Goal: Information Seeking & Learning: Learn about a topic

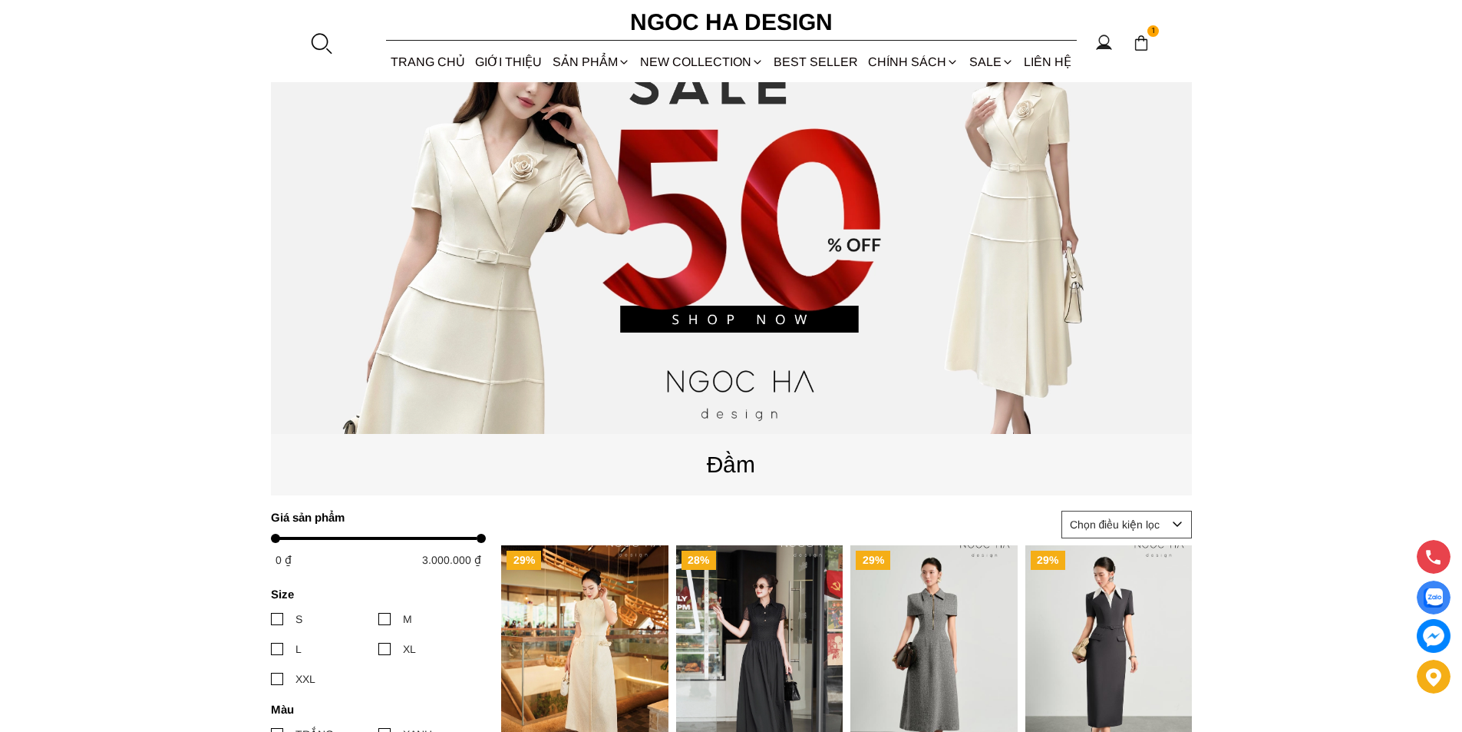
scroll to position [154, 0]
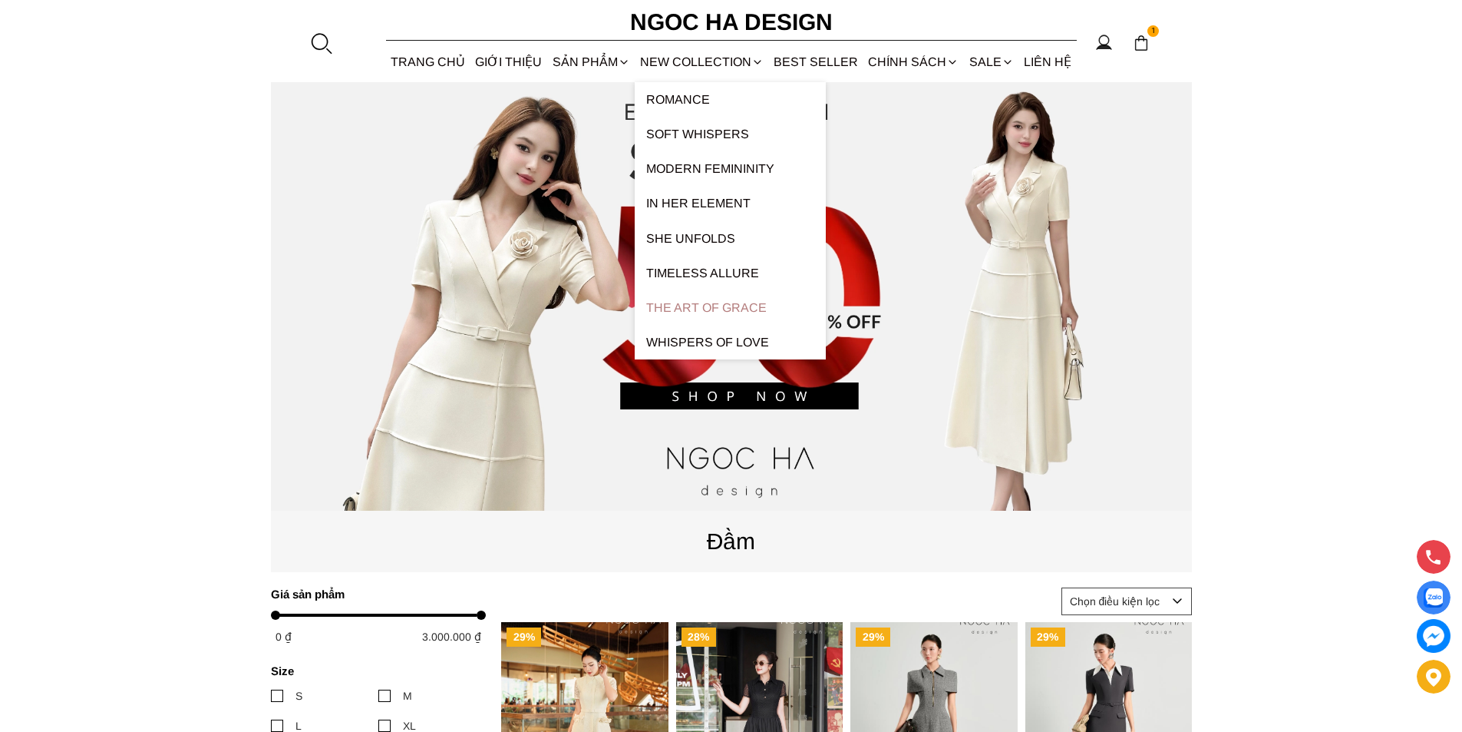
click at [691, 310] on link "The Art Of Grace" at bounding box center [730, 307] width 191 height 35
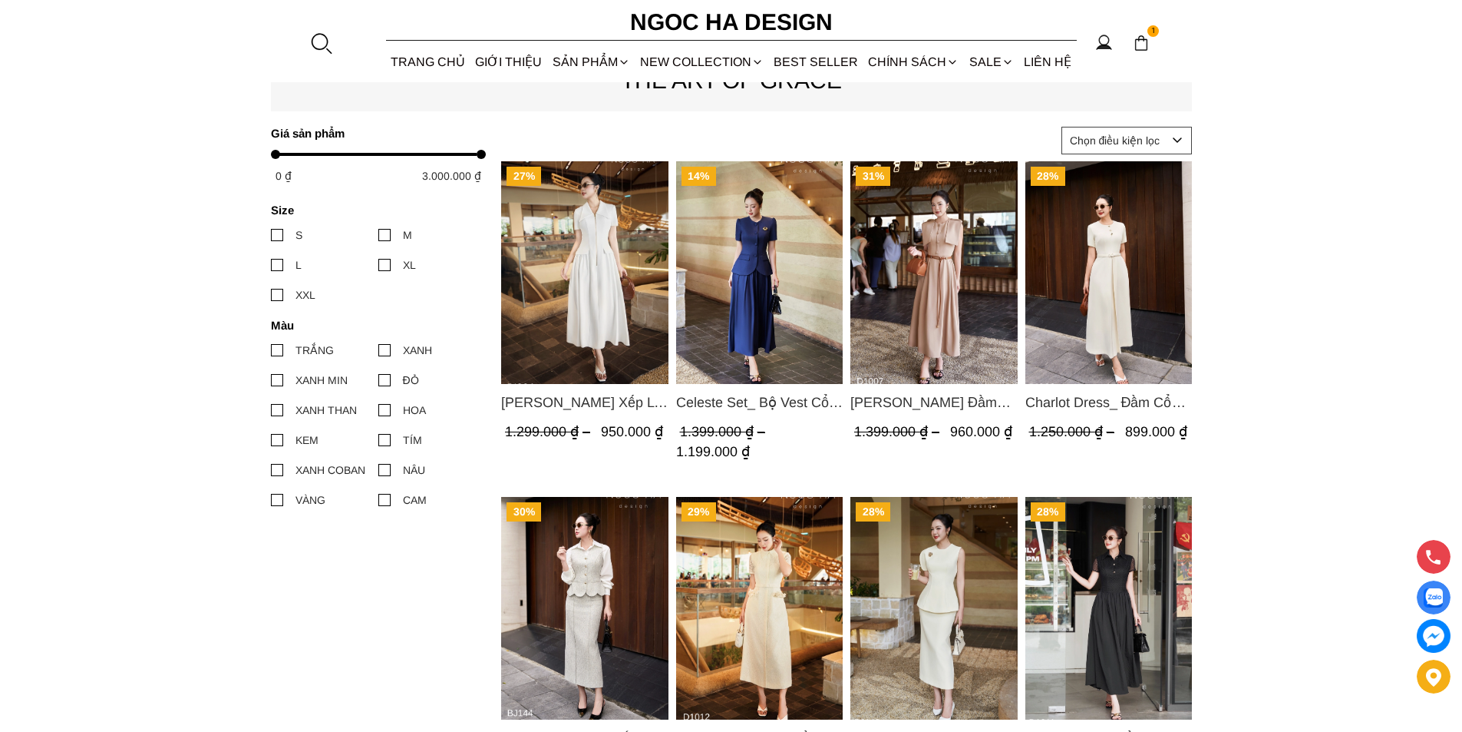
scroll to position [768, 0]
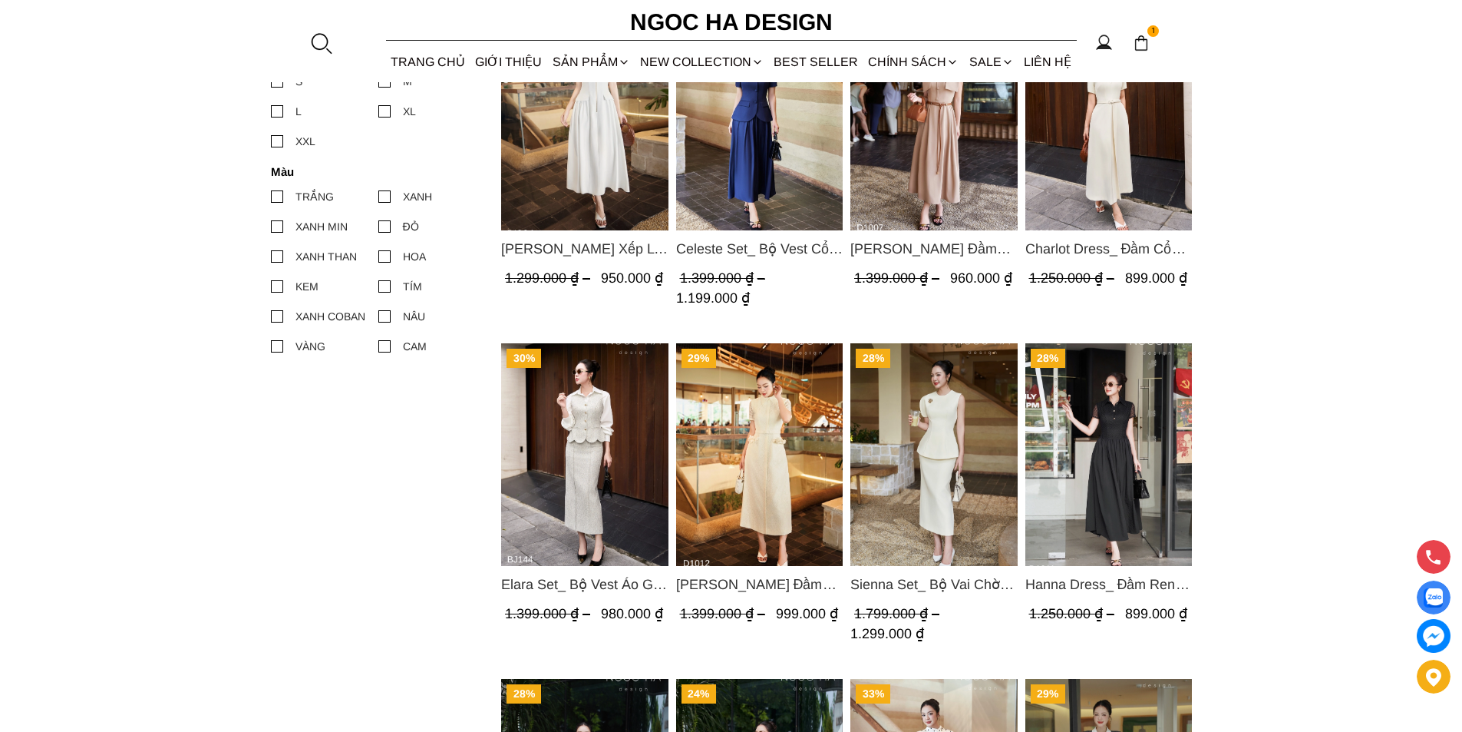
click at [898, 163] on img "Product image - Helen Dress_ Đầm Xòe Choàng Vai Màu Bee Kaki D1007" at bounding box center [933, 119] width 167 height 223
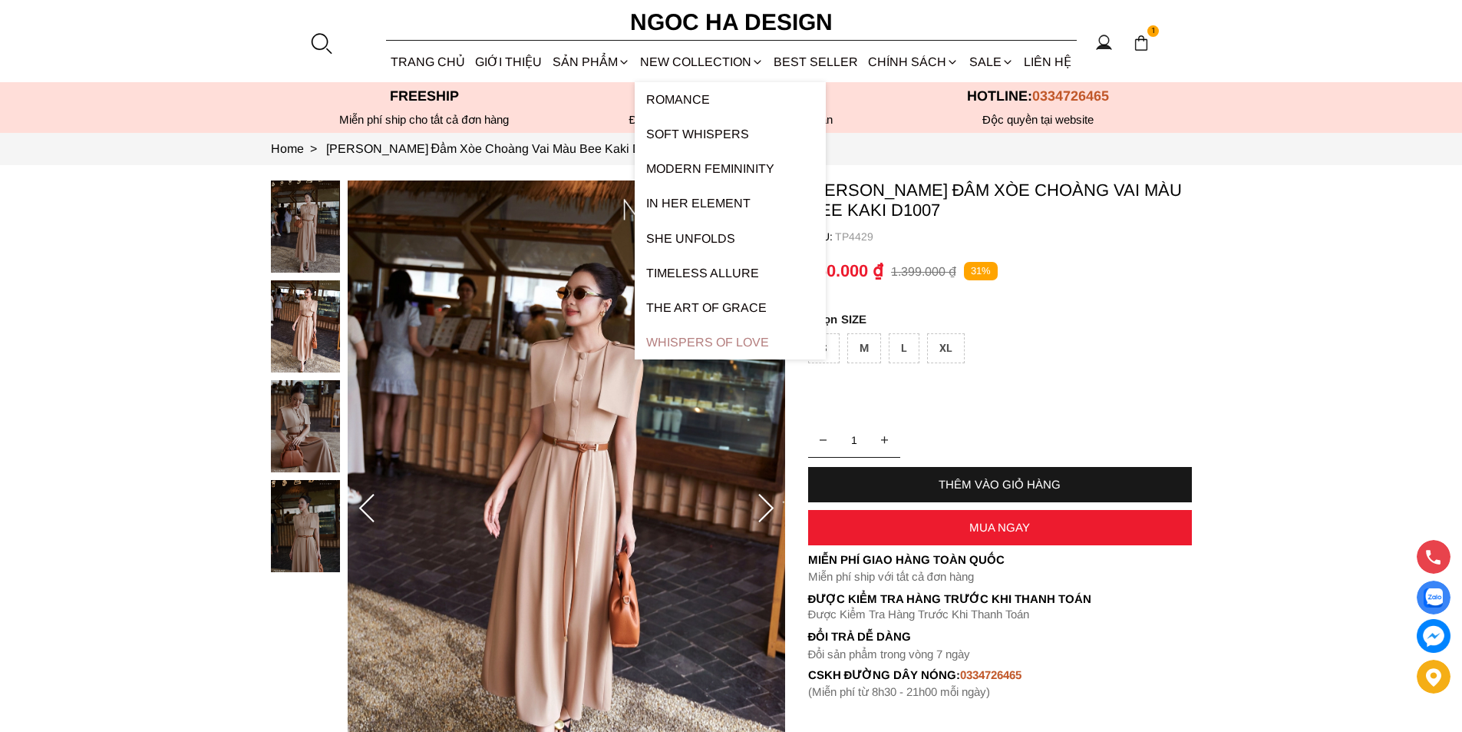
click at [668, 350] on link "Whispers Of Love" at bounding box center [730, 342] width 191 height 35
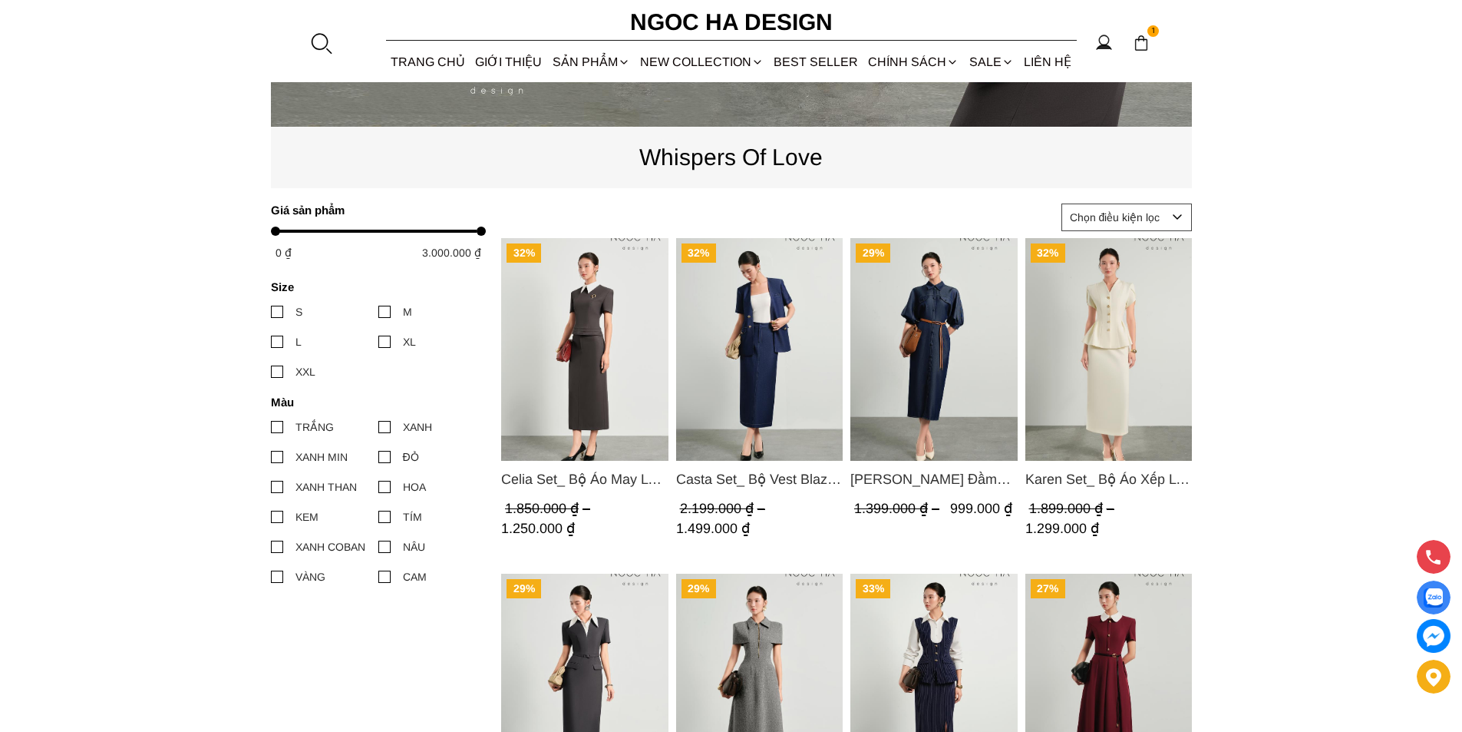
scroll to position [844, 0]
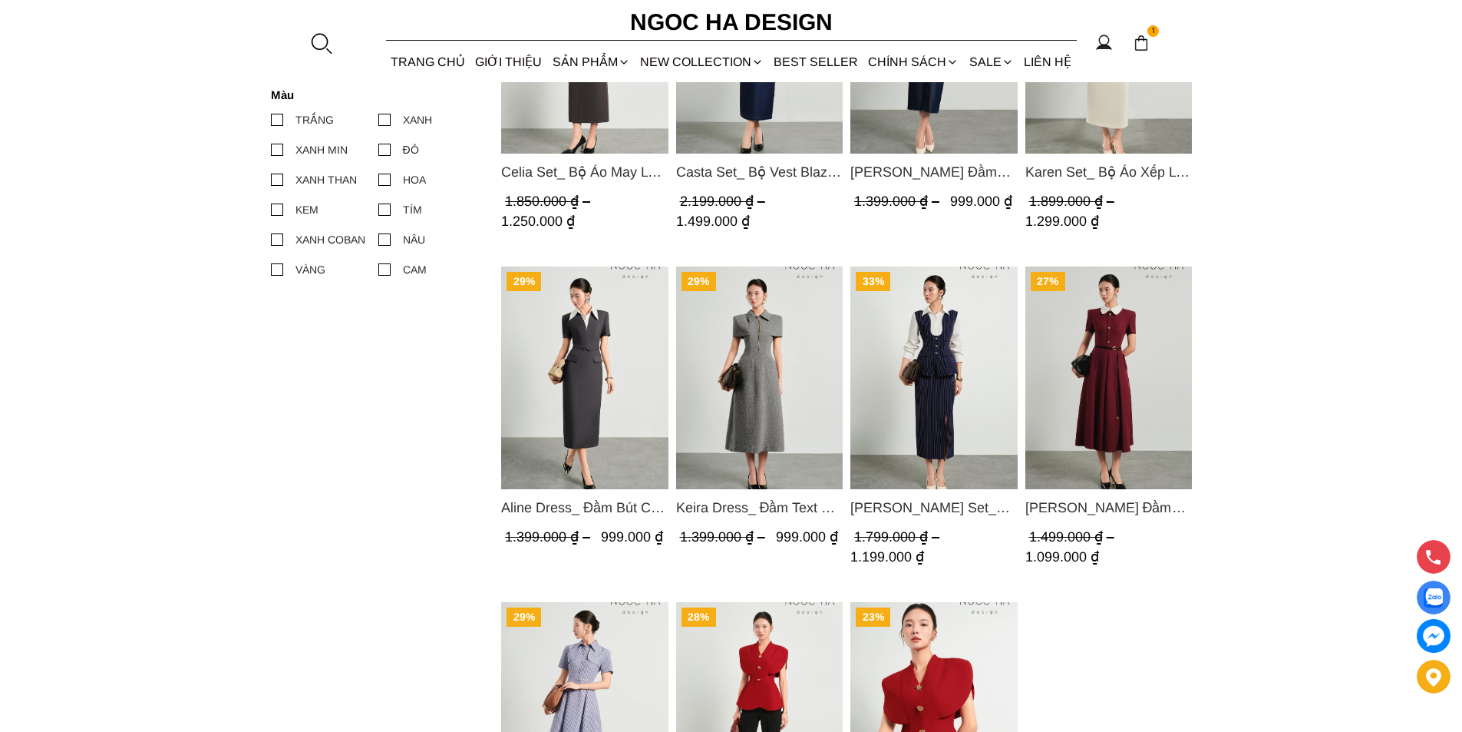
click at [1102, 367] on img "Product image - Claire Dress_ Đầm Xòe Màu Đỏ Mix Cổ Trằng D1013" at bounding box center [1108, 377] width 167 height 223
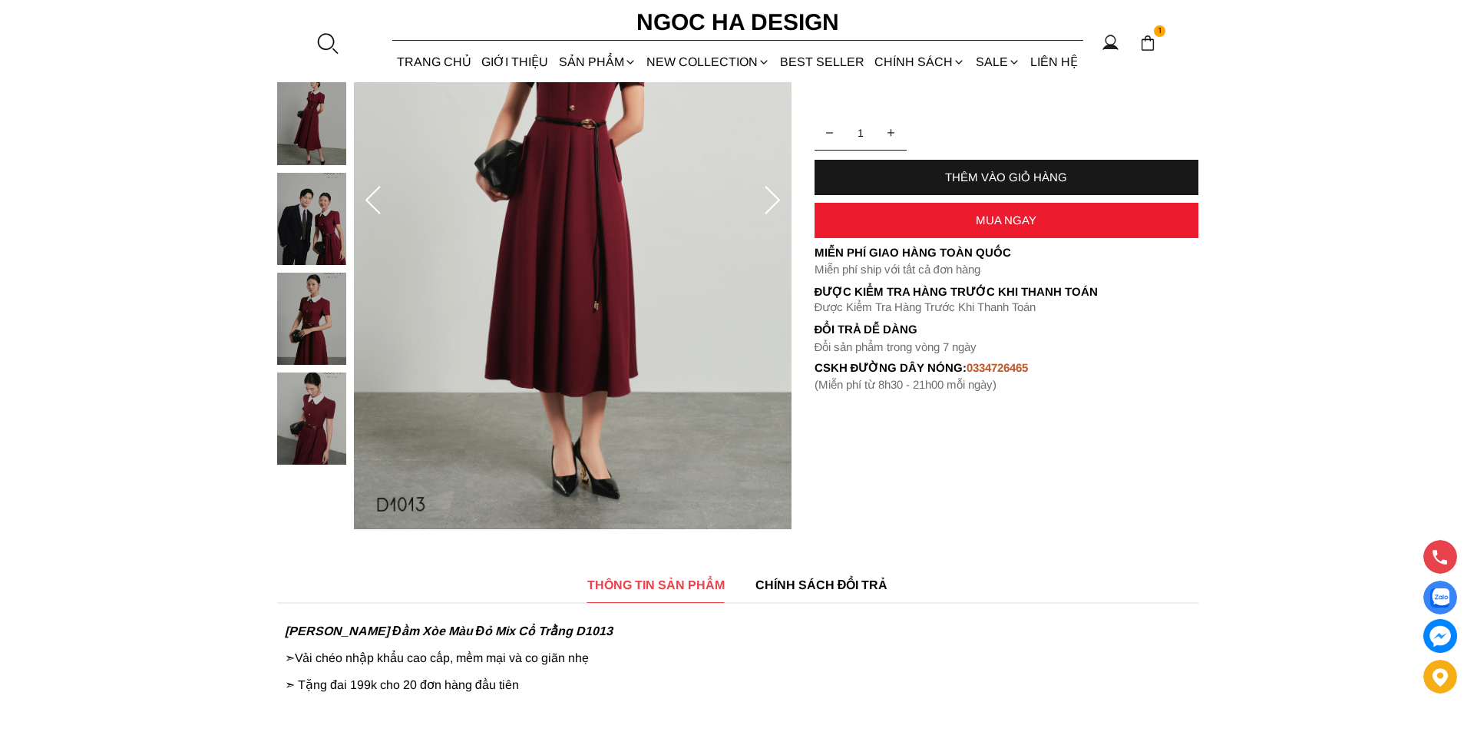
scroll to position [154, 0]
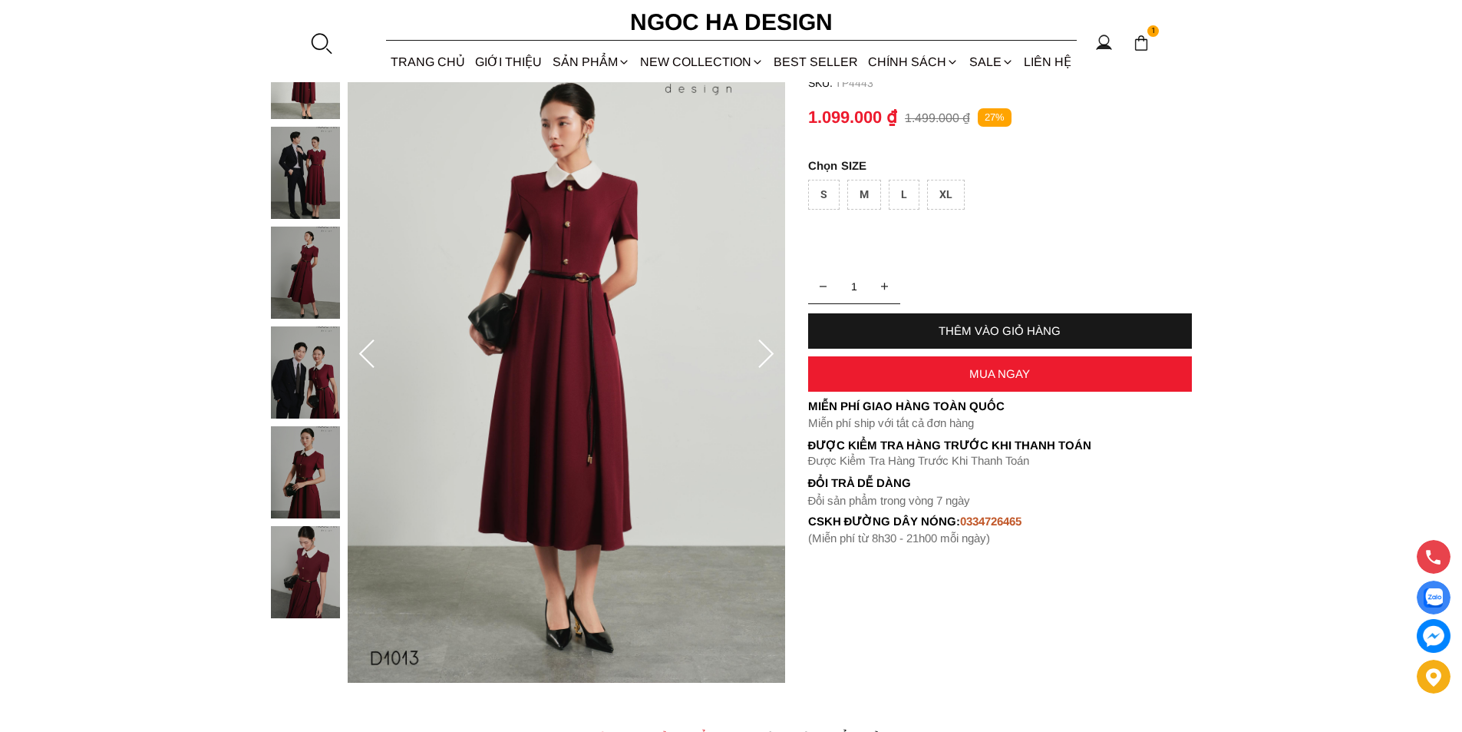
click at [610, 392] on img at bounding box center [567, 355] width 438 height 656
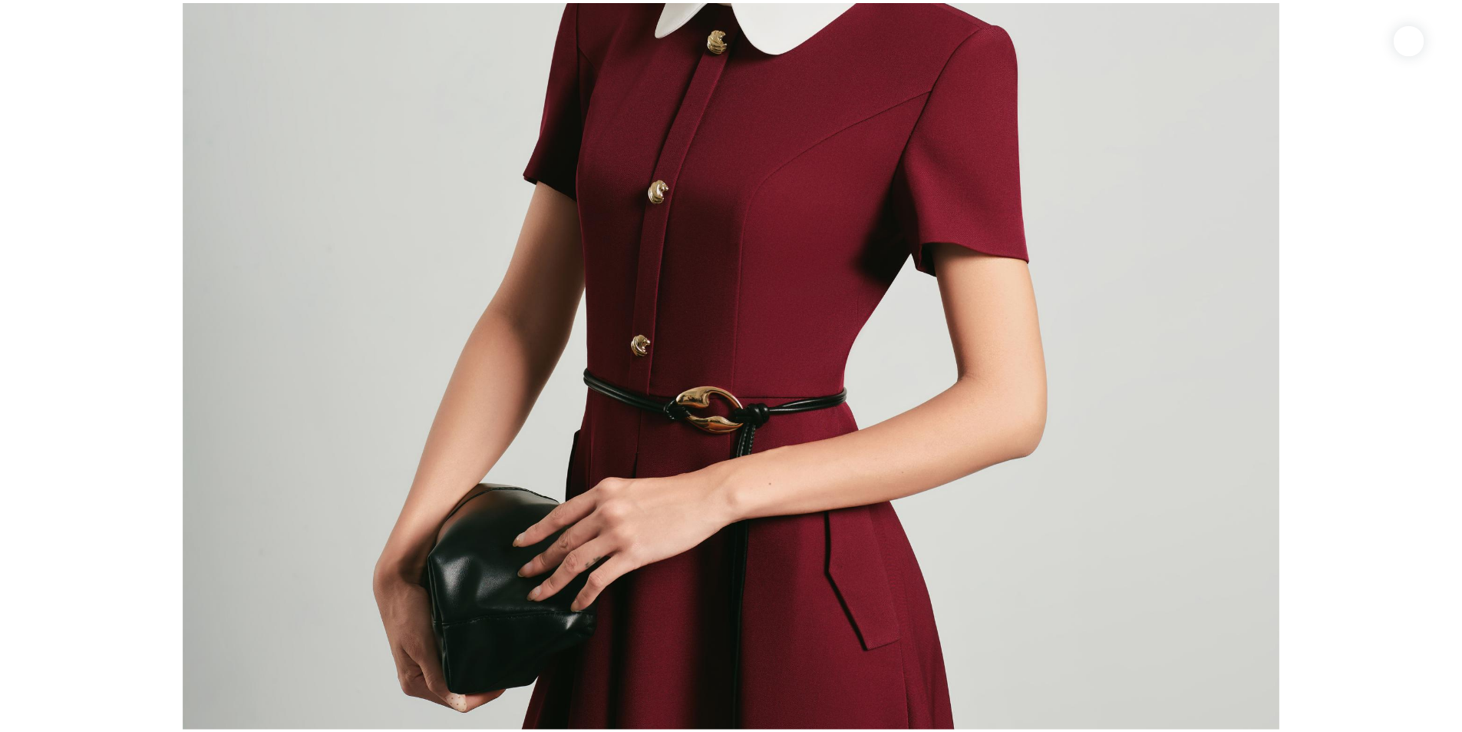
scroll to position [7599, 0]
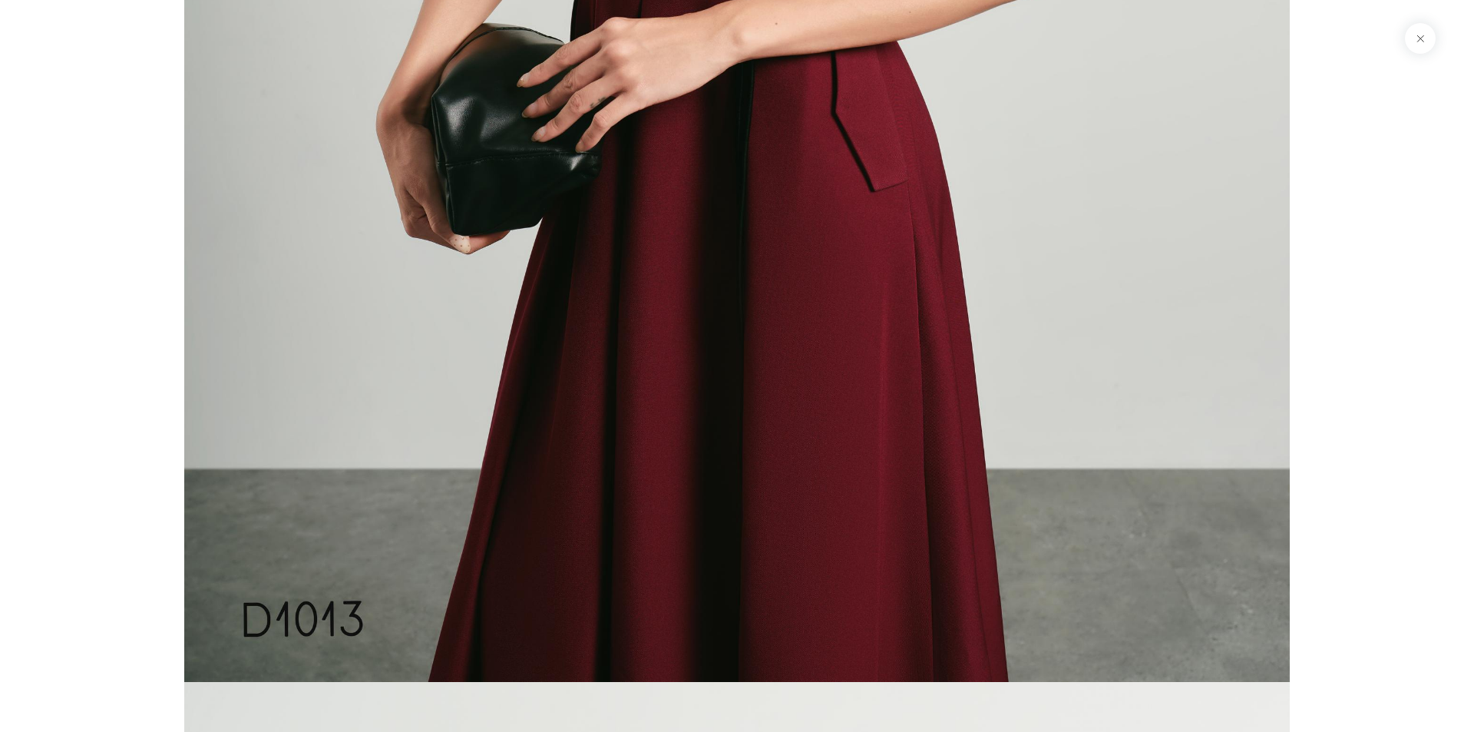
click at [1419, 48] on button at bounding box center [1420, 38] width 31 height 31
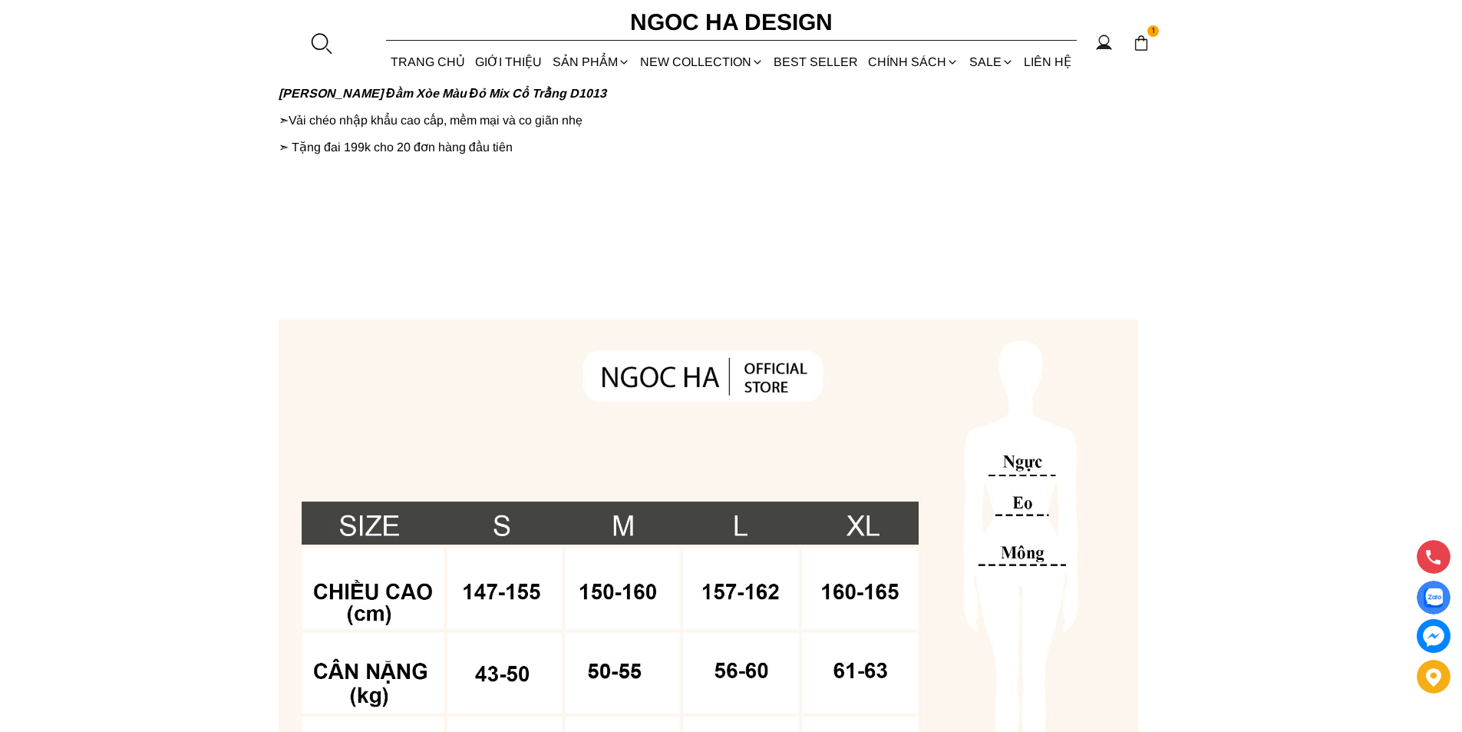
scroll to position [768, 0]
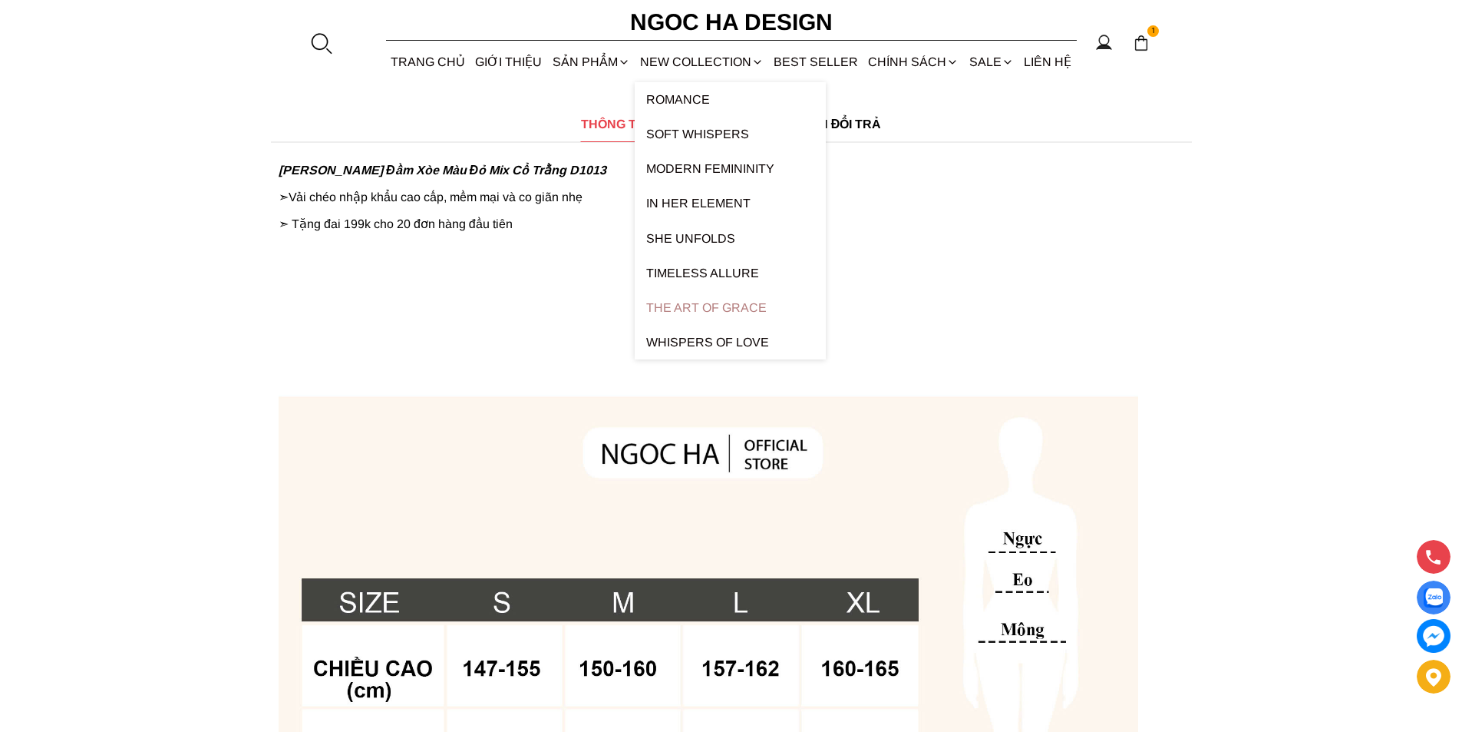
click at [685, 296] on link "The Art Of Grace" at bounding box center [730, 307] width 191 height 35
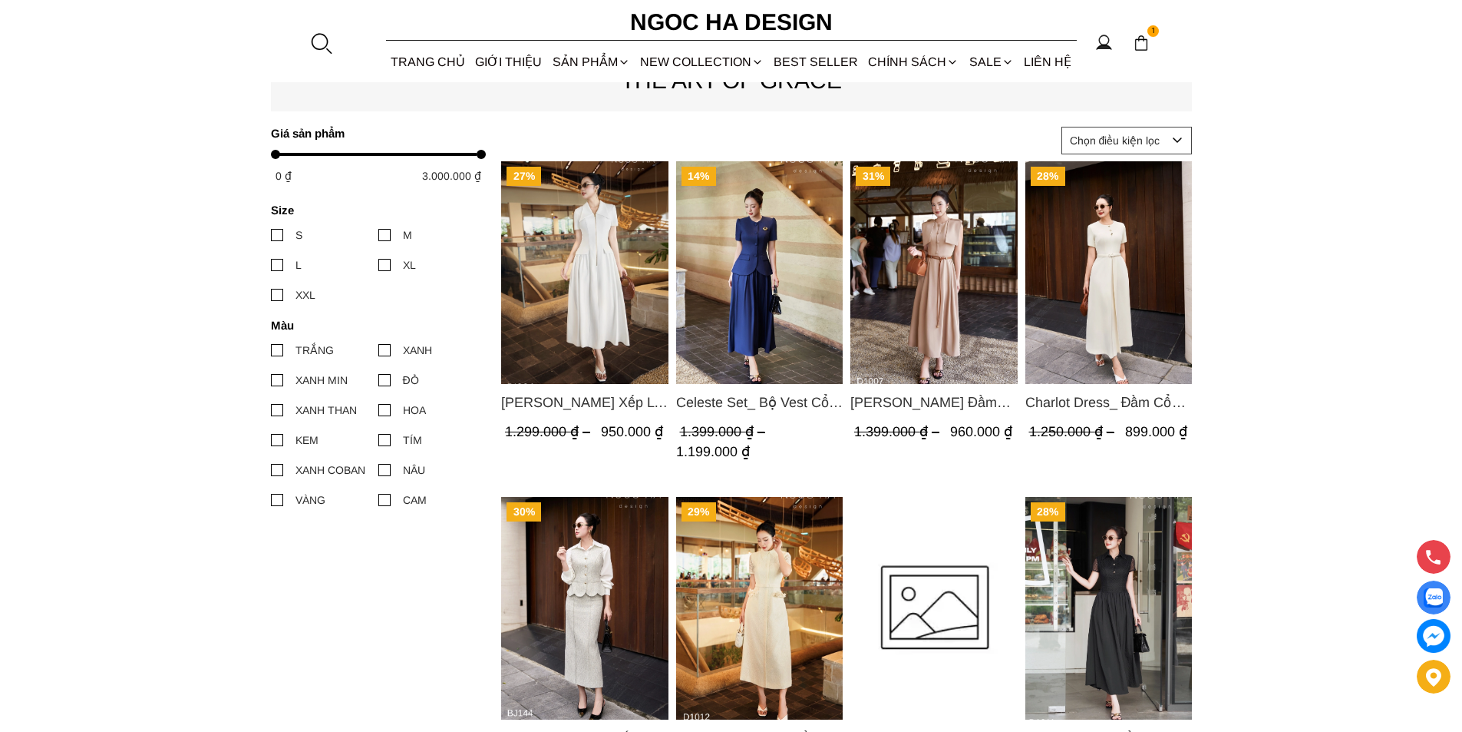
scroll to position [691, 0]
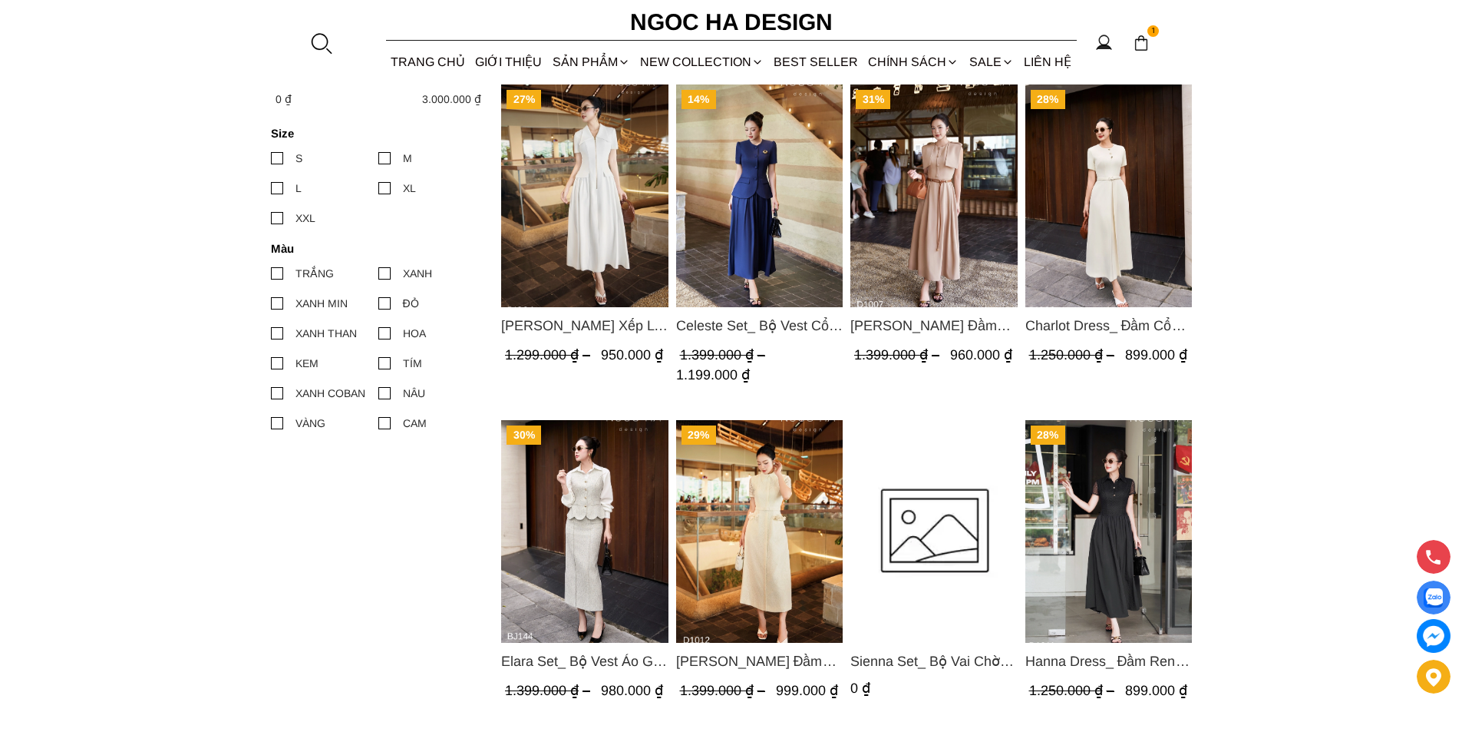
click at [959, 210] on img "Product image - Helen Dress_ Đầm Xòe Choàng Vai Màu Bee Kaki D1007" at bounding box center [933, 195] width 167 height 223
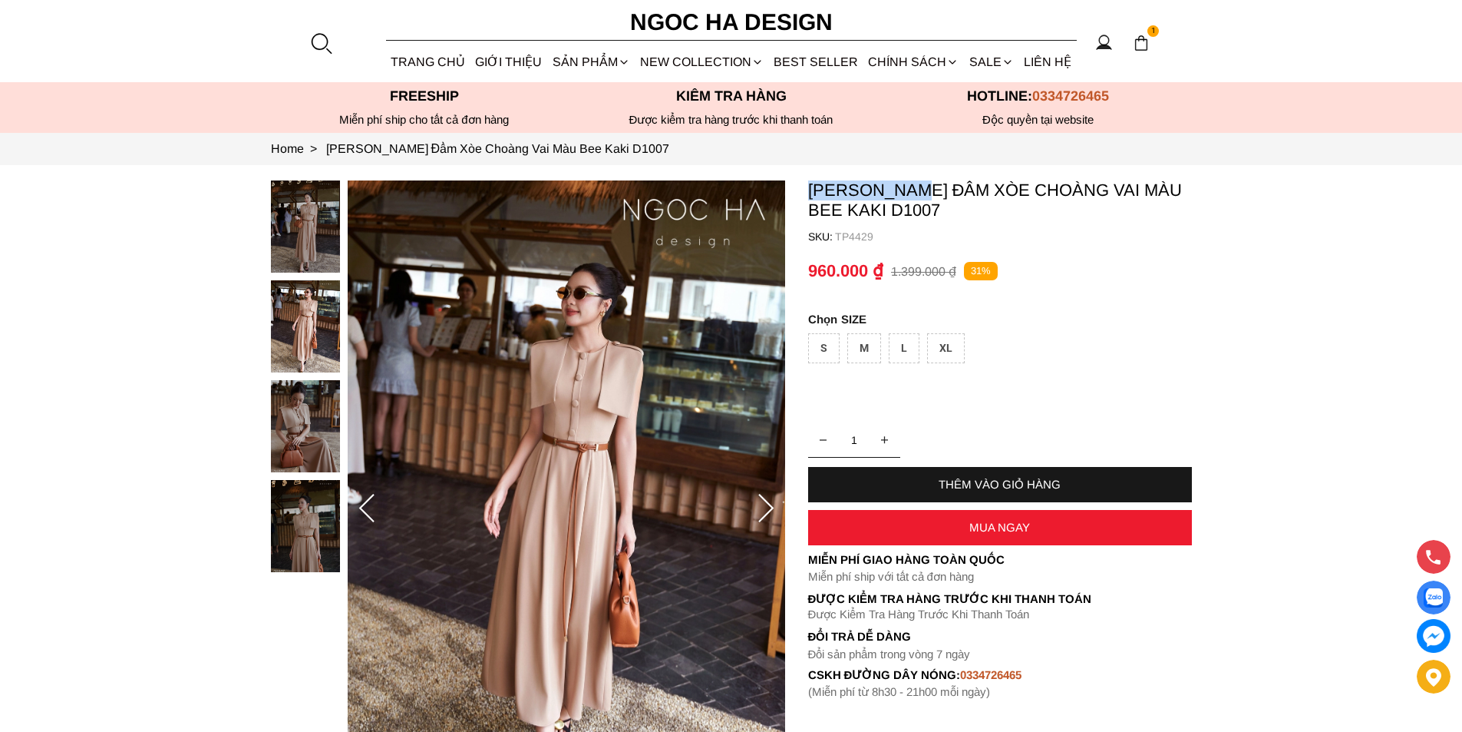
copy p "[PERSON_NAME]"
drag, startPoint x: 805, startPoint y: 183, endPoint x: 923, endPoint y: 187, distance: 118.2
click at [923, 187] on section "[PERSON_NAME] Đầm Xòe Choàng Vai Màu Bee Kaki D1007 SKU: TP4429 1 THÊM VÀO GIỎ …" at bounding box center [731, 508] width 1462 height 687
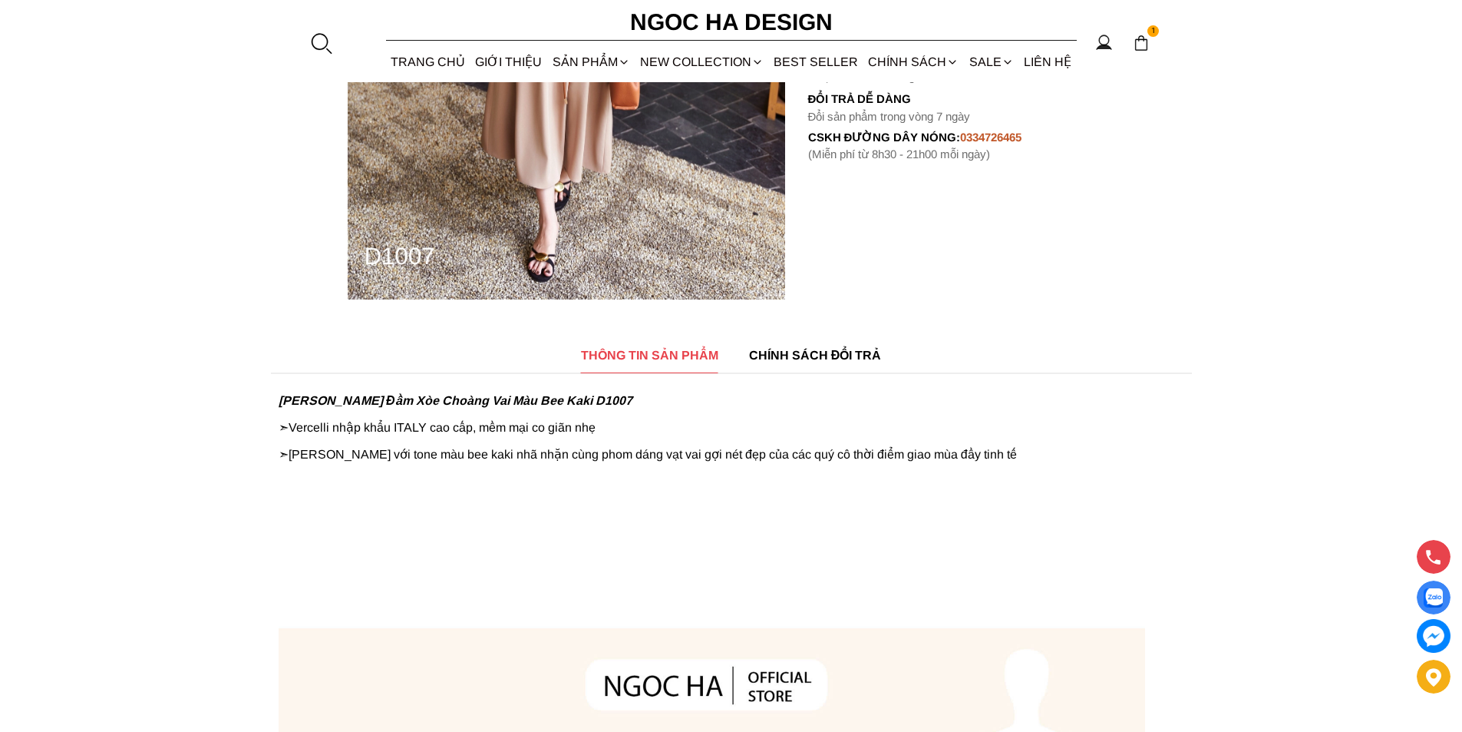
scroll to position [614, 0]
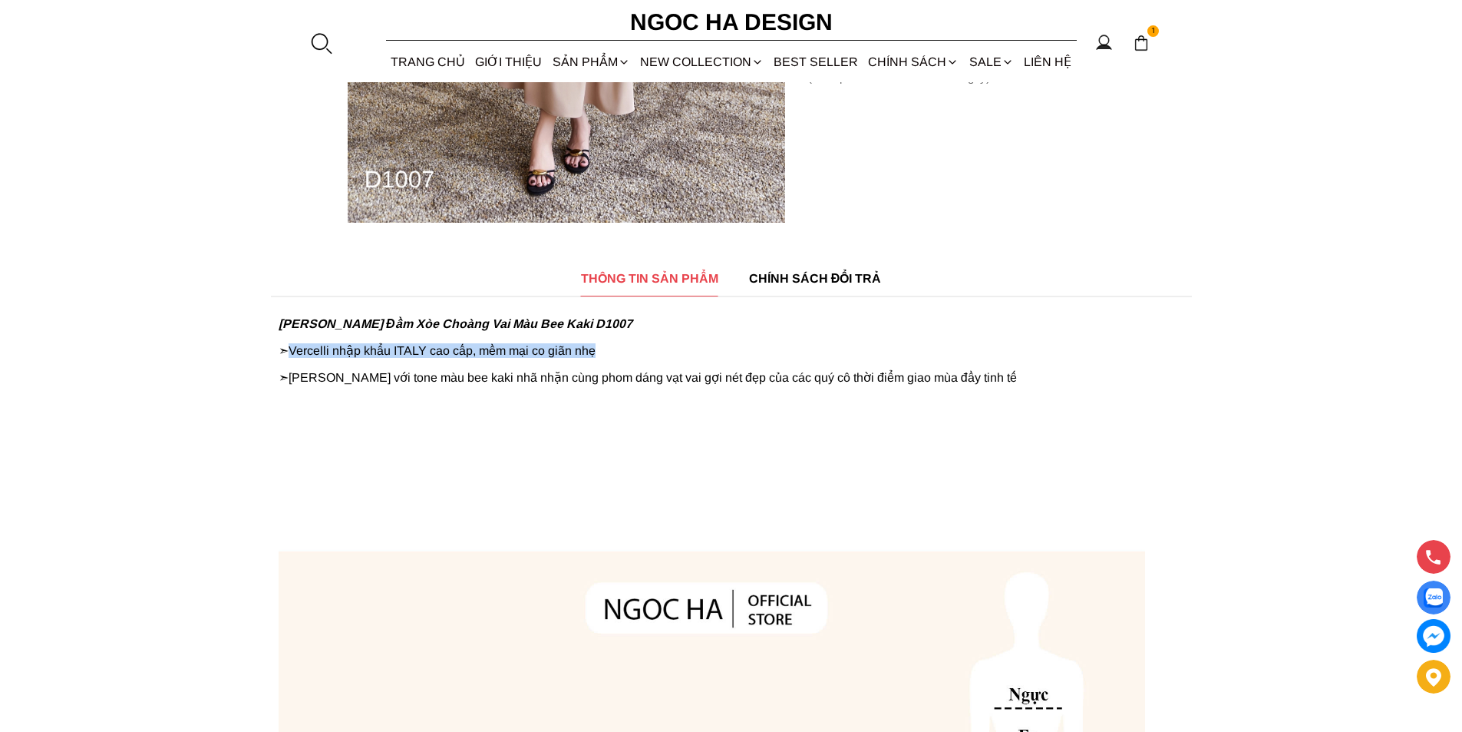
copy p "Vercelli nhập khẩu ITALY cao cấp, mềm mại co giãn nhẹ"
drag, startPoint x: 296, startPoint y: 351, endPoint x: 619, endPoint y: 358, distance: 322.5
click at [619, 358] on p "➣ Vercelli nhập khẩu ITALY cao cấp, mềm mại co giãn nhẹ" at bounding box center [732, 350] width 906 height 15
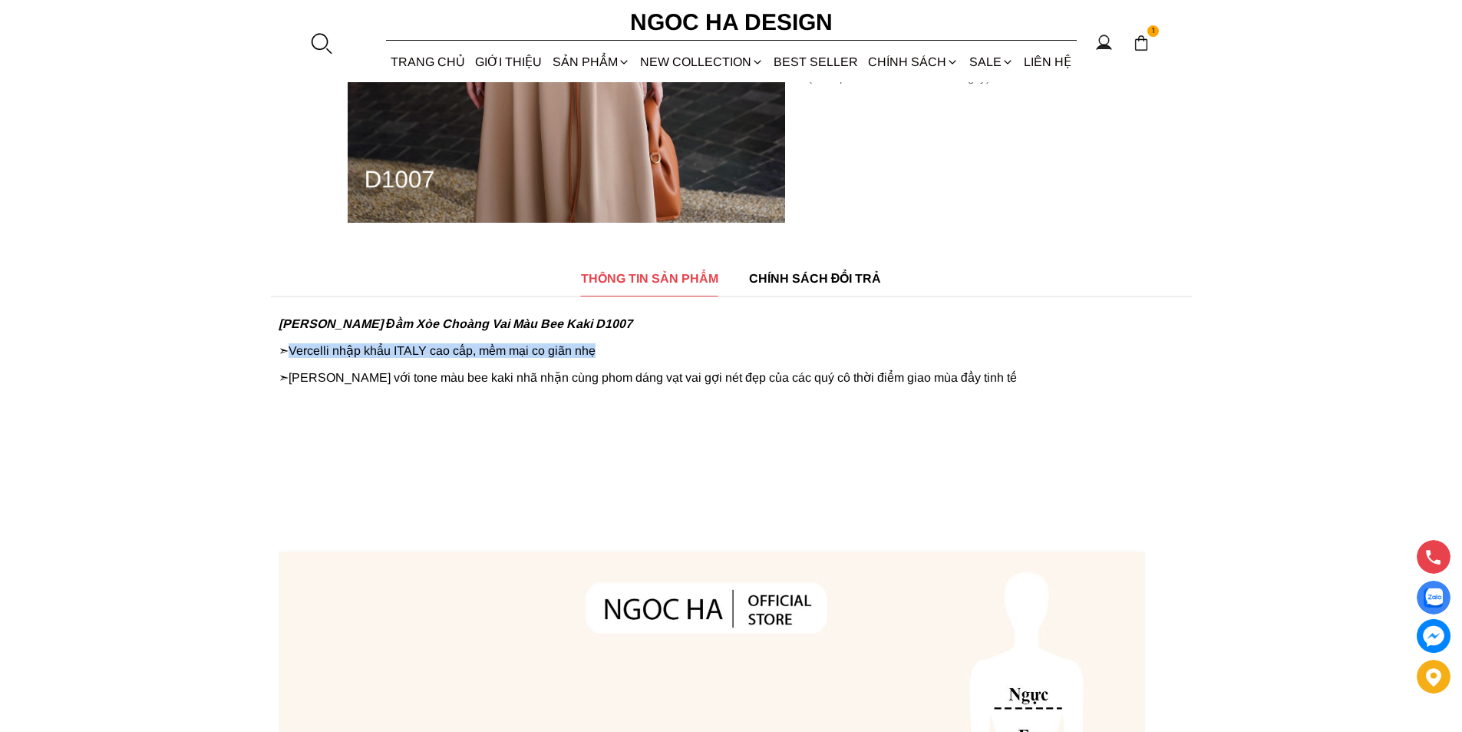
scroll to position [1075, 0]
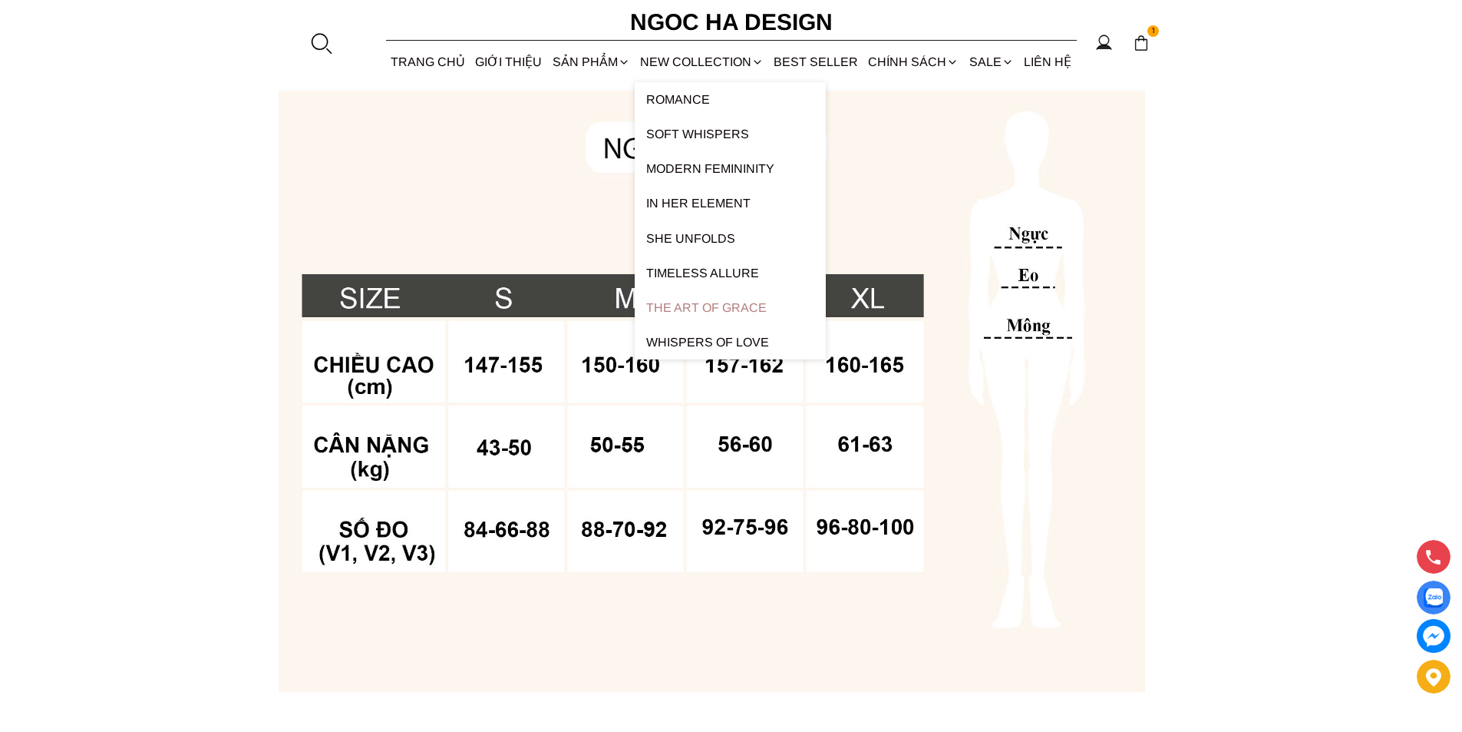
click at [683, 299] on link "The Art Of Grace" at bounding box center [730, 307] width 191 height 35
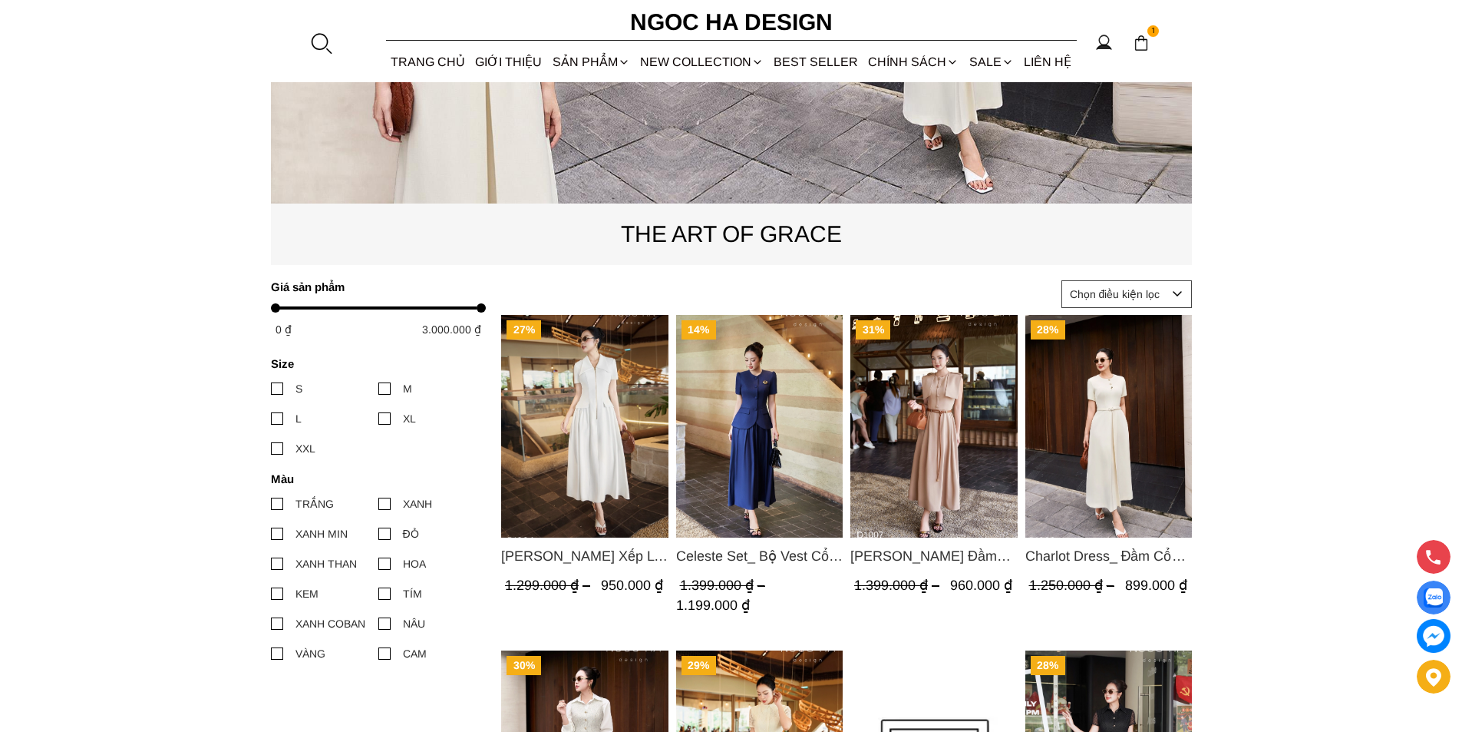
scroll to position [537, 0]
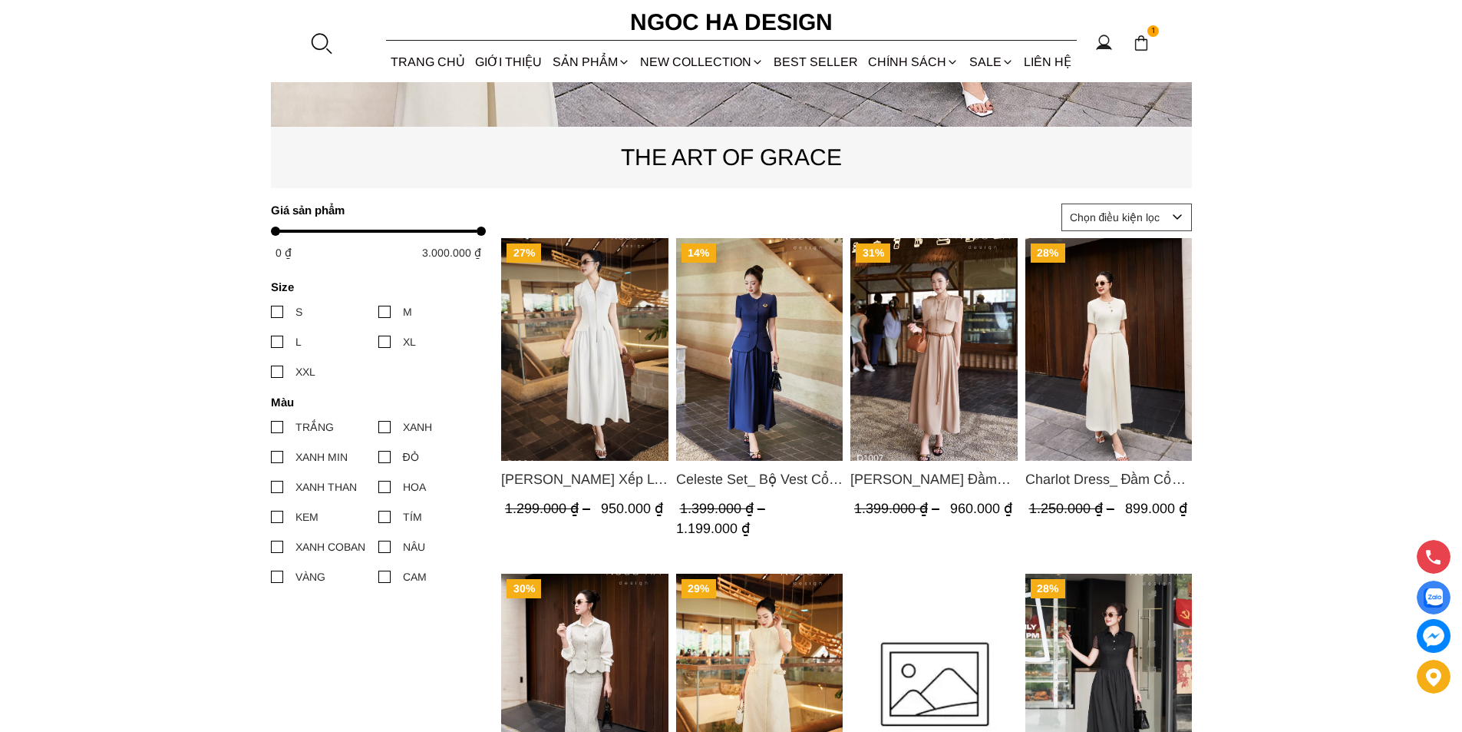
click at [593, 344] on img "Product image - Ella Dress_Đầm Xếp Ly Xòe Khóa Đồng Màu Trắng D1006" at bounding box center [584, 349] width 167 height 223
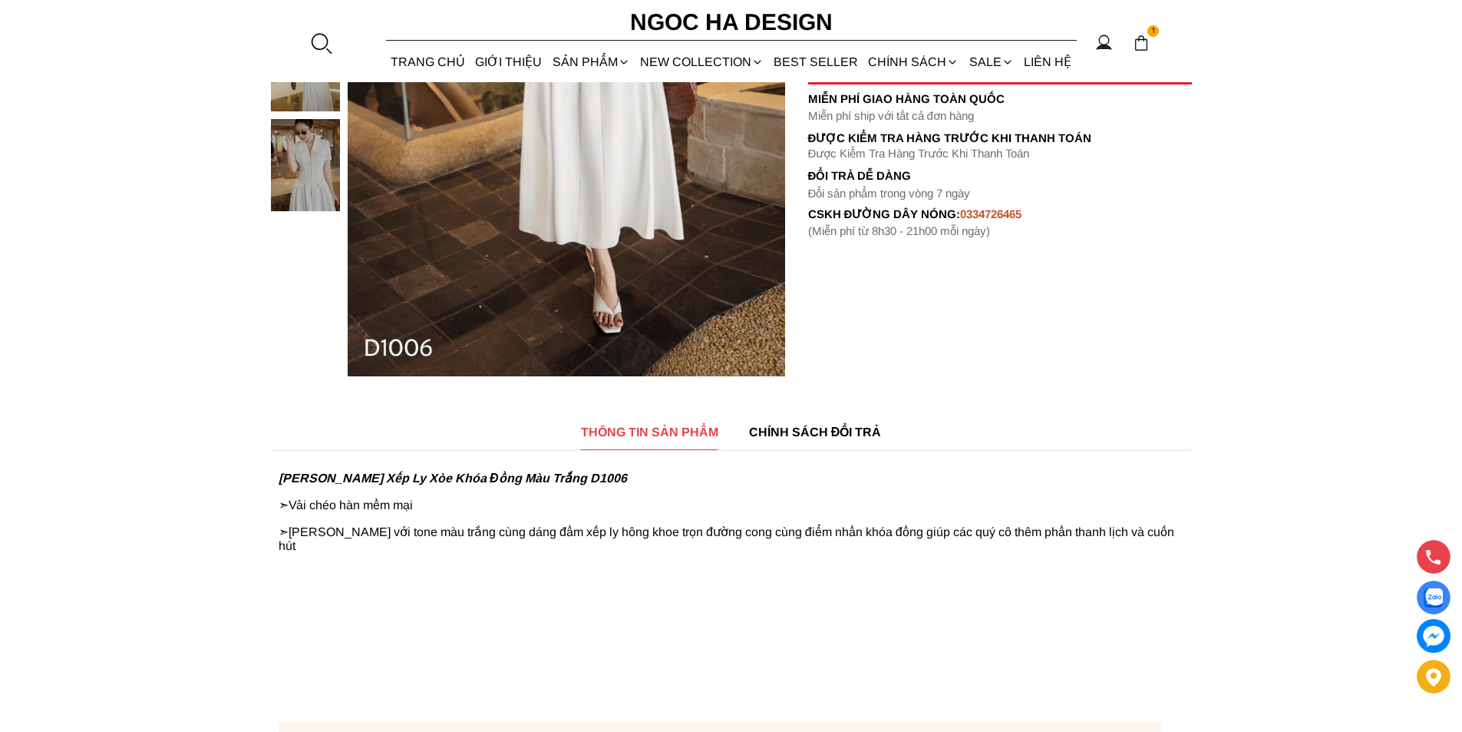
scroll to position [691, 0]
